Goal: Information Seeking & Learning: Learn about a topic

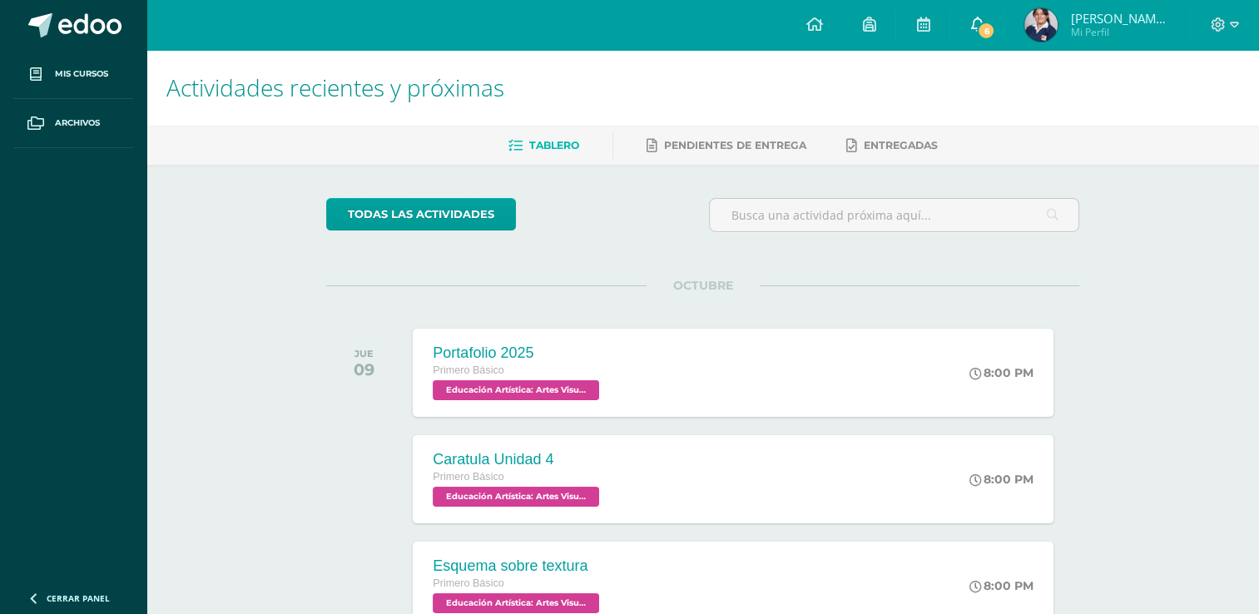
click at [995, 26] on span "6" at bounding box center [986, 31] width 18 height 18
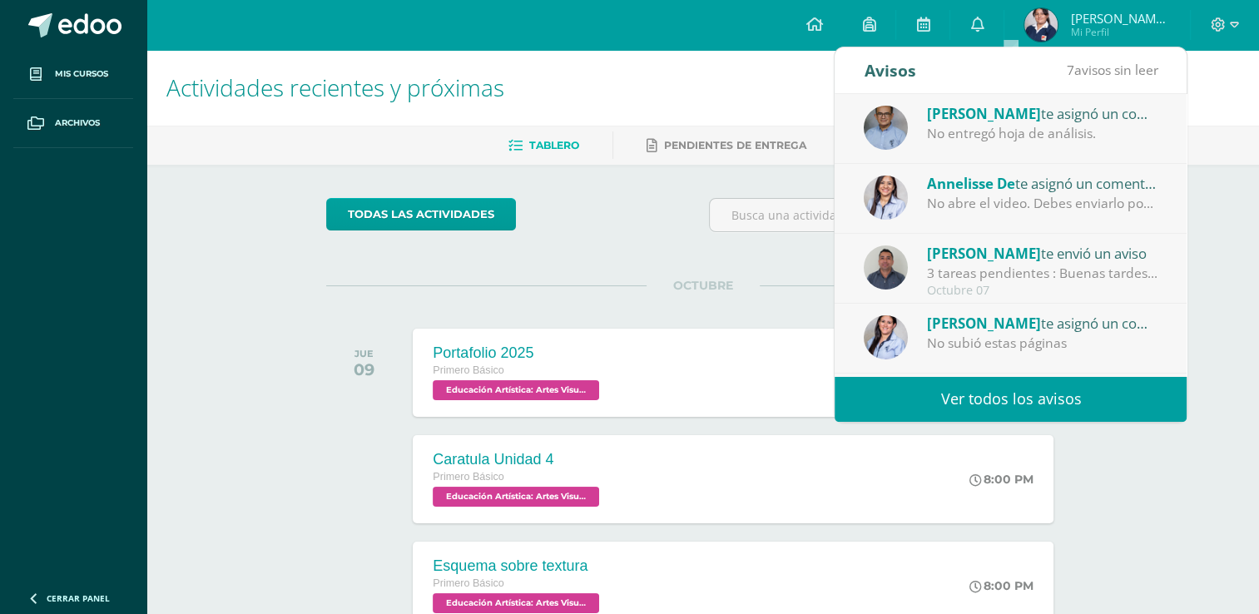
click at [1114, 188] on div "Annelisse De te asignó un comentario en 'Video de exalumna' para 'Comunicación …" at bounding box center [1042, 183] width 231 height 22
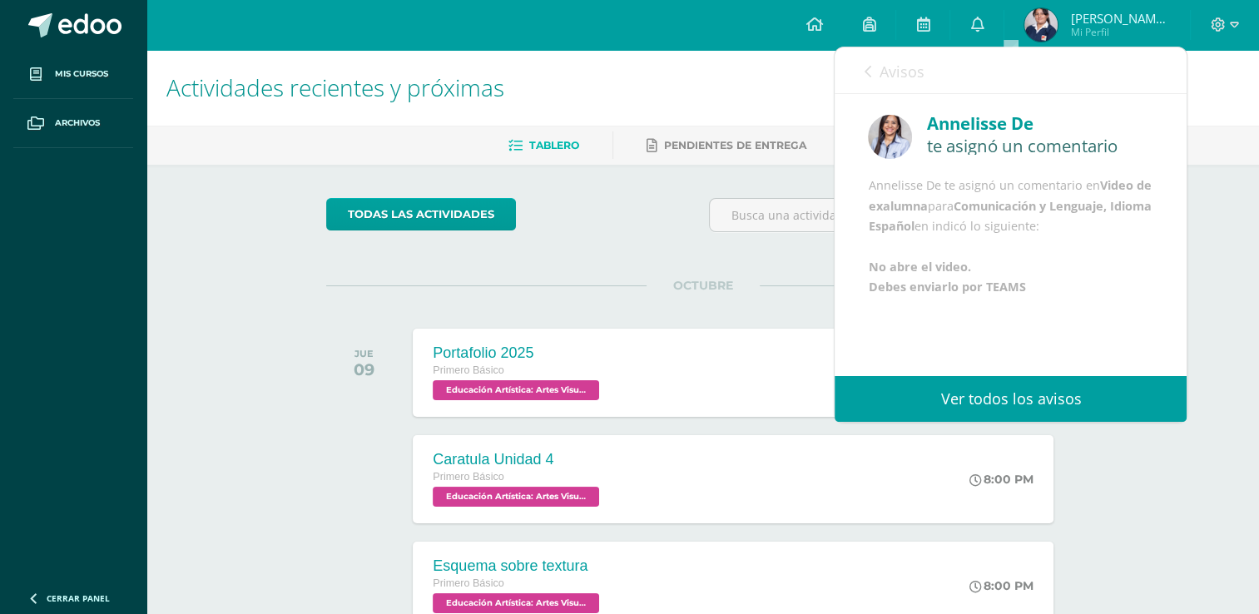
drag, startPoint x: 1168, startPoint y: 164, endPoint x: 1178, endPoint y: 231, distance: 68.1
click at [1178, 231] on div "Annelisse De te asignó un comentario Annelisse De te asignó un comentario en Vi…" at bounding box center [1011, 235] width 352 height 282
click at [874, 75] on link "Avisos" at bounding box center [894, 70] width 60 height 47
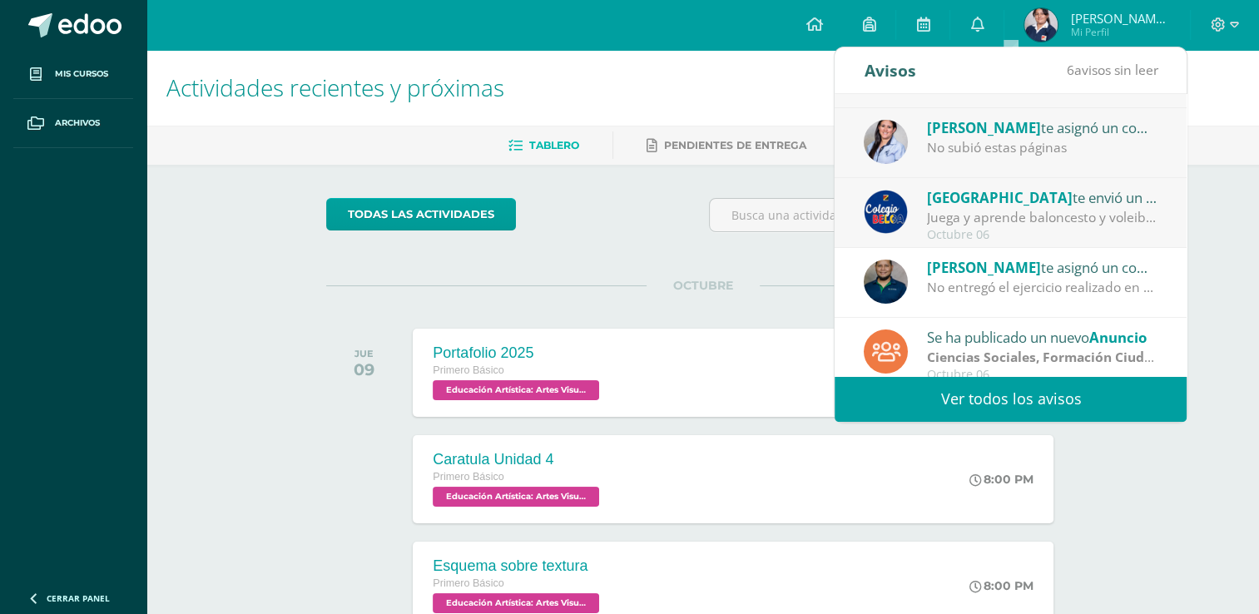
scroll to position [276, 0]
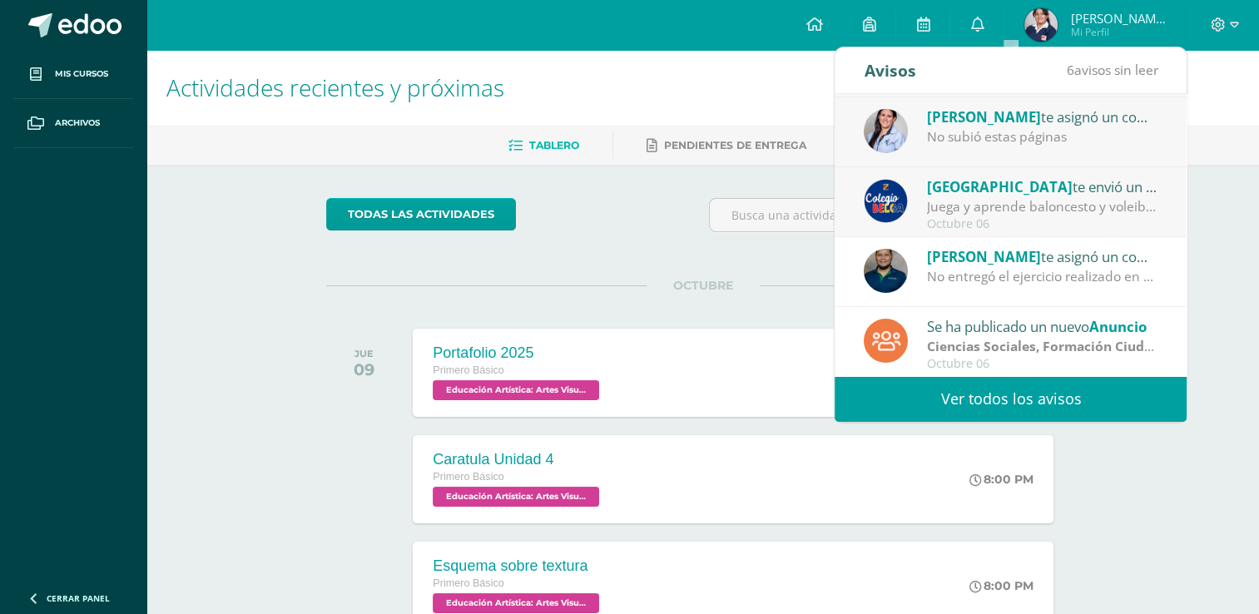
click at [1140, 350] on strong "Ciencias Sociales, Formación Ciudadana e Interculturalidad" at bounding box center [1117, 346] width 381 height 18
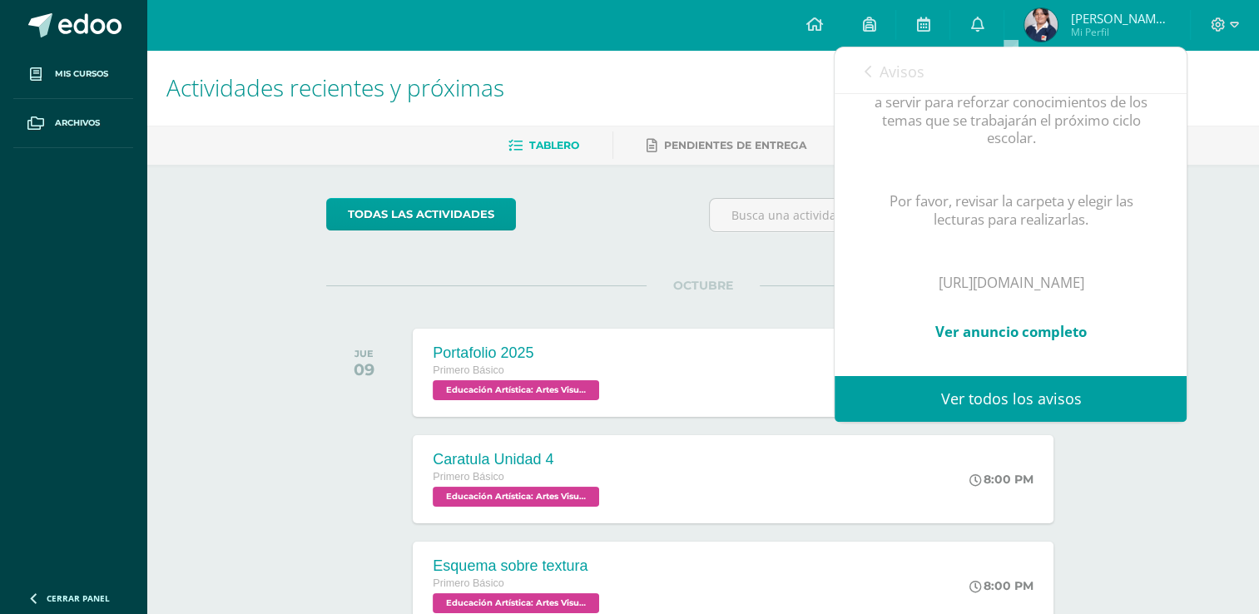
scroll to position [458, 0]
click at [1042, 274] on p "[URL][DOMAIN_NAME]" at bounding box center [1010, 283] width 285 height 18
drag, startPoint x: 1056, startPoint y: 245, endPoint x: 855, endPoint y: 200, distance: 205.7
click at [855, 200] on div "Se ha publicado un nuevo Anuncio [DATE] LECTURAS PARA VACACIONES Estimadas educ…" at bounding box center [1011, 41] width 352 height 670
copy p "[URL][DOMAIN_NAME]"
